Goal: Check status: Check status

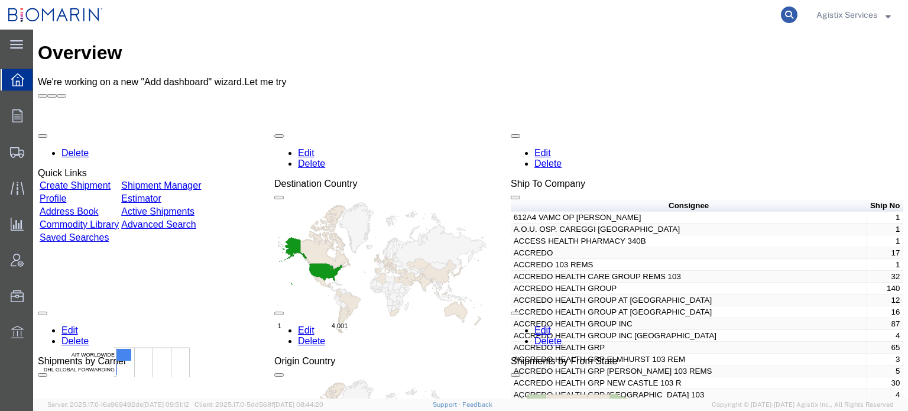
click at [783, 18] on icon at bounding box center [789, 15] width 17 height 17
paste input "53935044"
type input "53935044"
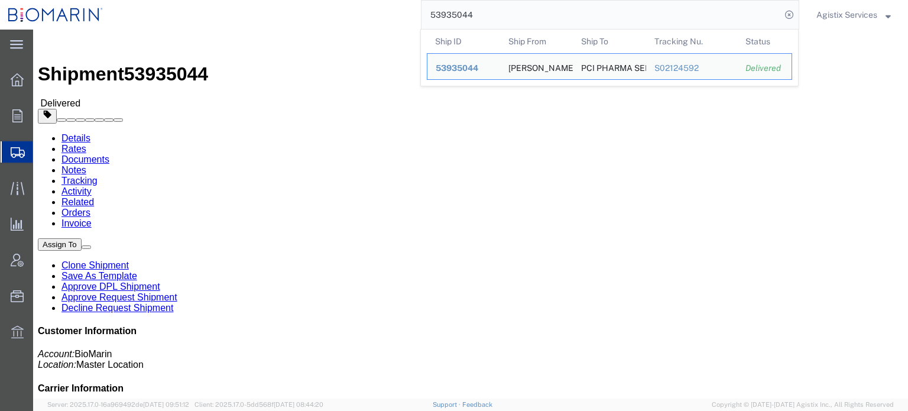
click link "Tracking"
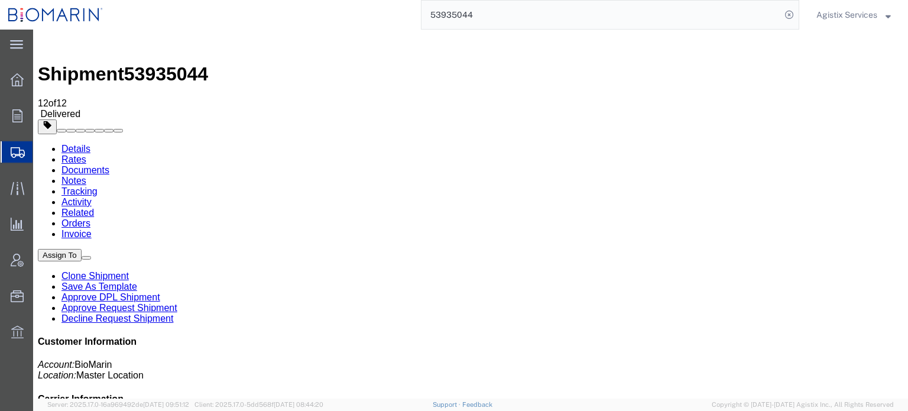
drag, startPoint x: 511, startPoint y: 150, endPoint x: 582, endPoint y: 148, distance: 71.0
click at [170, 63] on span "53935044" at bounding box center [166, 73] width 84 height 21
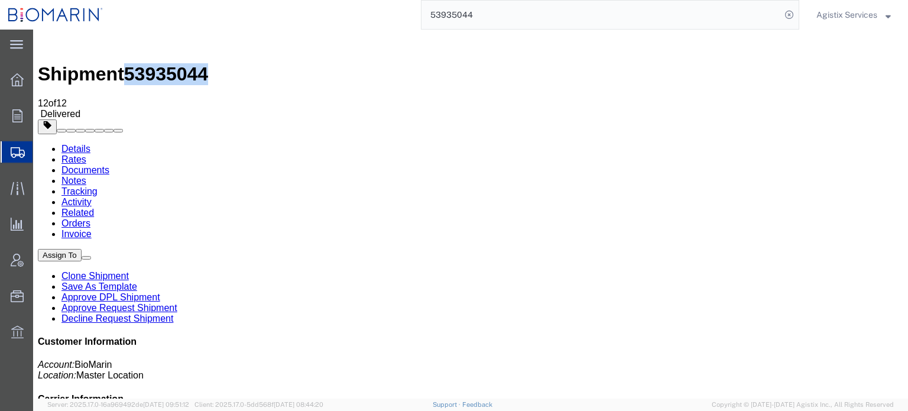
copy span "53935044"
